Goal: Task Accomplishment & Management: Manage account settings

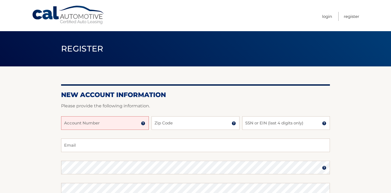
click at [99, 123] on input "Account Number" at bounding box center [105, 123] width 88 height 14
click at [144, 125] on img at bounding box center [143, 123] width 4 height 4
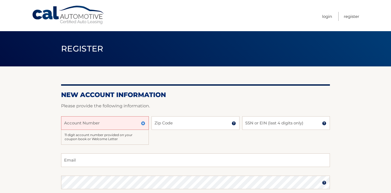
click at [125, 122] on input "Account Number" at bounding box center [105, 123] width 88 height 14
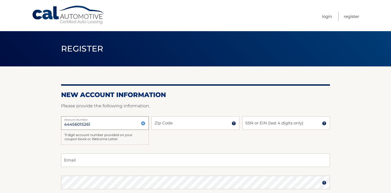
type input "44456015261"
type input "08824"
type input "4244"
click at [84, 158] on input "Email" at bounding box center [195, 161] width 269 height 14
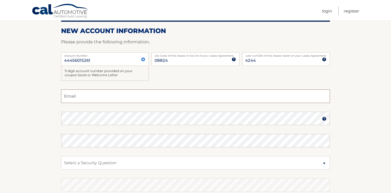
scroll to position [66, 0]
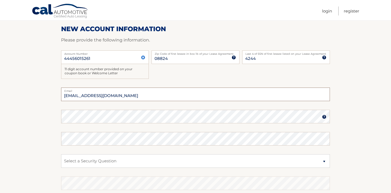
type input "xavariannabarun@gmail.com"
click at [110, 164] on select "Select a Security Question What was the name of your elementary school? What is…" at bounding box center [195, 161] width 269 height 14
select select "2"
click at [61, 154] on select "Select a Security Question What was the name of your elementary school? What is…" at bounding box center [195, 161] width 269 height 14
click at [41, 158] on section "New Account Information Please provide the following information. 44456015261 A…" at bounding box center [195, 114] width 391 height 227
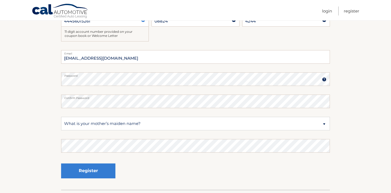
scroll to position [114, 0]
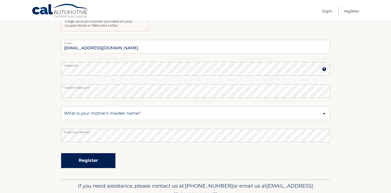
click at [101, 166] on button "Register" at bounding box center [88, 160] width 54 height 15
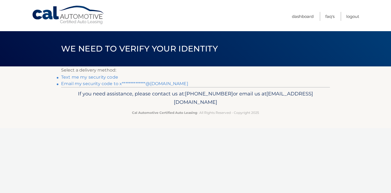
click at [101, 77] on link "Text me my security code" at bounding box center [89, 77] width 57 height 5
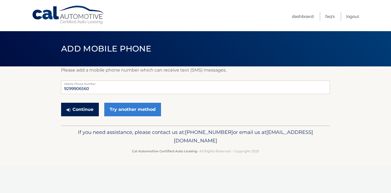
click at [89, 110] on button "Continue" at bounding box center [80, 110] width 38 height 14
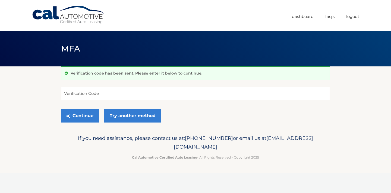
click at [158, 91] on input "Verification Code" at bounding box center [195, 94] width 269 height 14
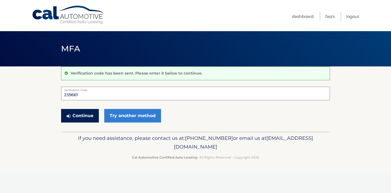
type input "239661"
click at [93, 113] on button "Continue" at bounding box center [80, 116] width 38 height 14
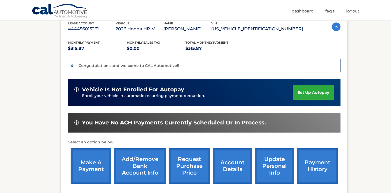
scroll to position [115, 0]
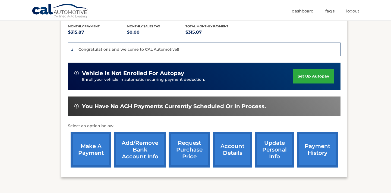
click at [317, 84] on link "set up autopay" at bounding box center [313, 76] width 41 height 14
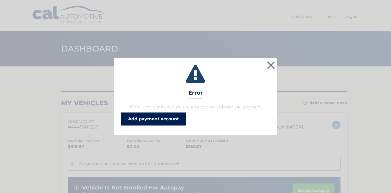
click at [164, 118] on link "Add payment account" at bounding box center [153, 119] width 65 height 13
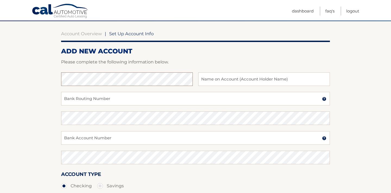
scroll to position [46, 0]
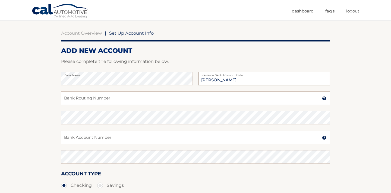
type input "[PERSON_NAME]"
click at [130, 102] on input "Bank Routing Number" at bounding box center [195, 98] width 269 height 14
type input "021200025"
click at [123, 134] on input "Bank Account Number" at bounding box center [195, 138] width 269 height 14
type input "6287301987"
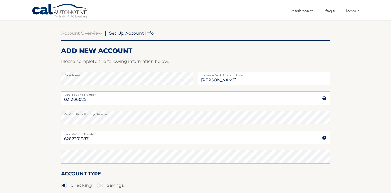
scroll to position [122, 0]
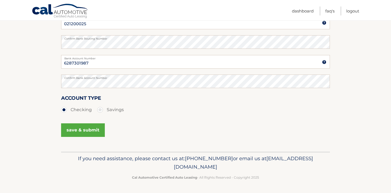
click at [92, 128] on button "save & submit" at bounding box center [83, 130] width 44 height 14
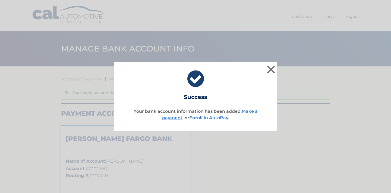
click at [215, 120] on link "Enroll In AutoPay" at bounding box center [208, 117] width 39 height 5
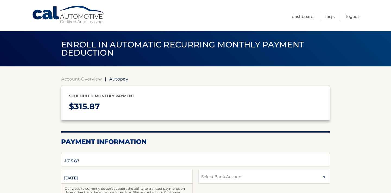
select select "ZDJmOGVkODQtY2E4Yy00N2Q1LWI1ODEtYzE2YTdjNDdiNTk1"
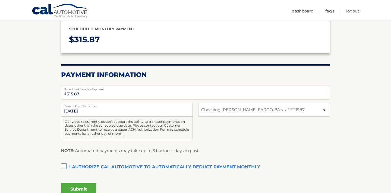
scroll to position [69, 0]
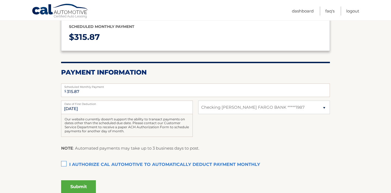
click at [66, 165] on label "I authorize cal automotive to automatically deduct payment monthly This checkbo…" at bounding box center [195, 165] width 269 height 11
click at [0, 0] on input "I authorize cal automotive to automatically deduct payment monthly This checkbo…" at bounding box center [0, 0] width 0 height 0
click at [84, 181] on button "Submit" at bounding box center [78, 186] width 35 height 13
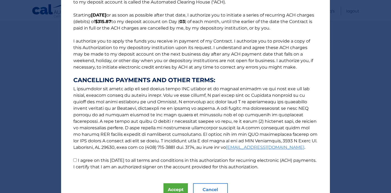
scroll to position [63, 0]
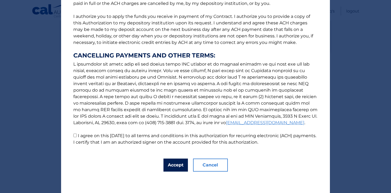
click at [169, 166] on button "Accept" at bounding box center [175, 165] width 24 height 13
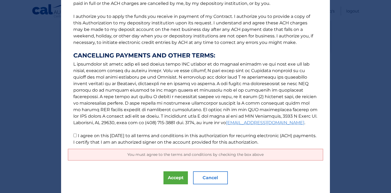
click at [74, 138] on p "The words "I" "me" and "my" mean any identified Customer who signs this Authori…" at bounding box center [195, 47] width 255 height 198
click at [75, 136] on input "I agree on this 09/29/2025 to all terms and conditions in this authorization fo…" at bounding box center [75, 136] width 4 height 4
checkbox input "true"
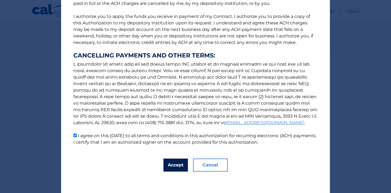
click at [171, 160] on button "Accept" at bounding box center [175, 165] width 24 height 13
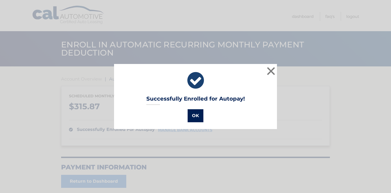
click at [196, 116] on button "OK" at bounding box center [196, 115] width 16 height 13
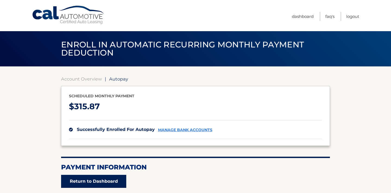
click at [96, 176] on link "Return to Dashboard" at bounding box center [93, 181] width 65 height 13
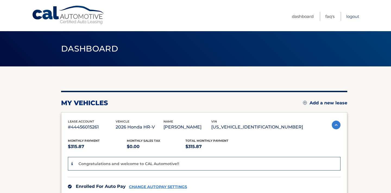
click at [351, 19] on link "Logout" at bounding box center [352, 16] width 13 height 9
